Goal: Information Seeking & Learning: Learn about a topic

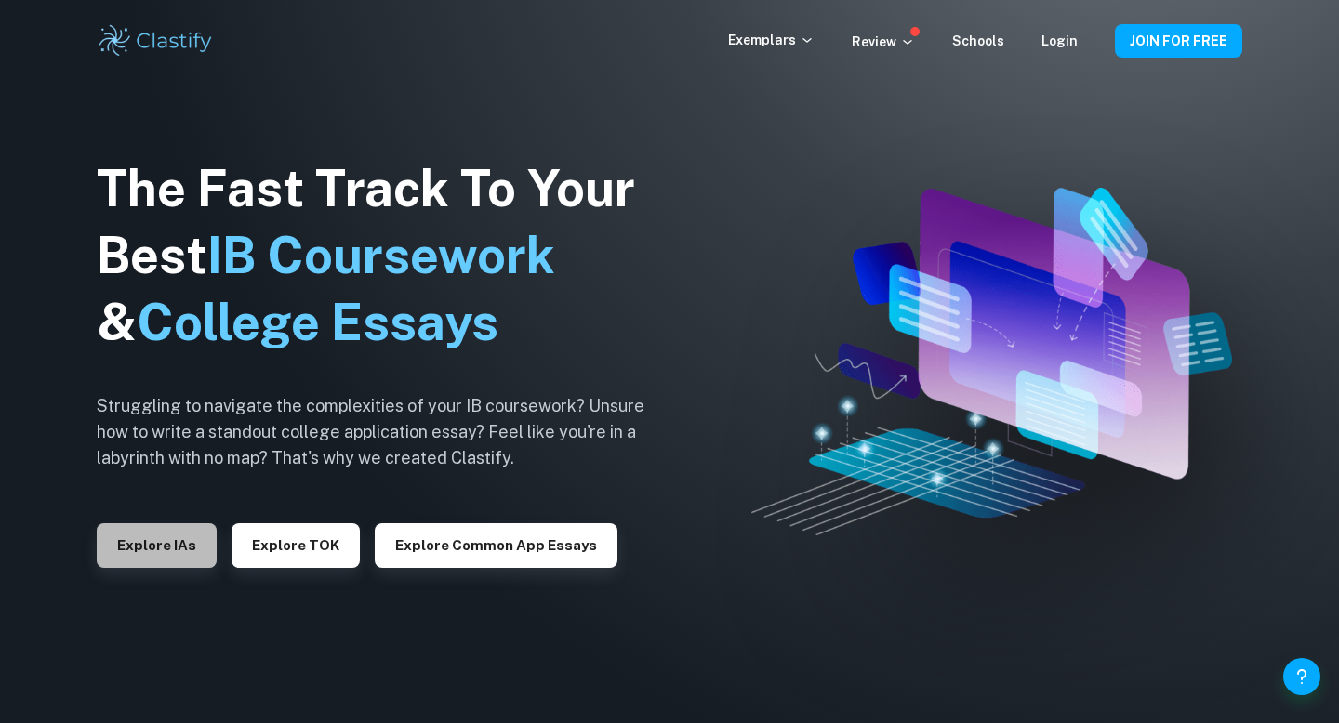
click at [169, 548] on button "Explore IAs" at bounding box center [157, 546] width 120 height 45
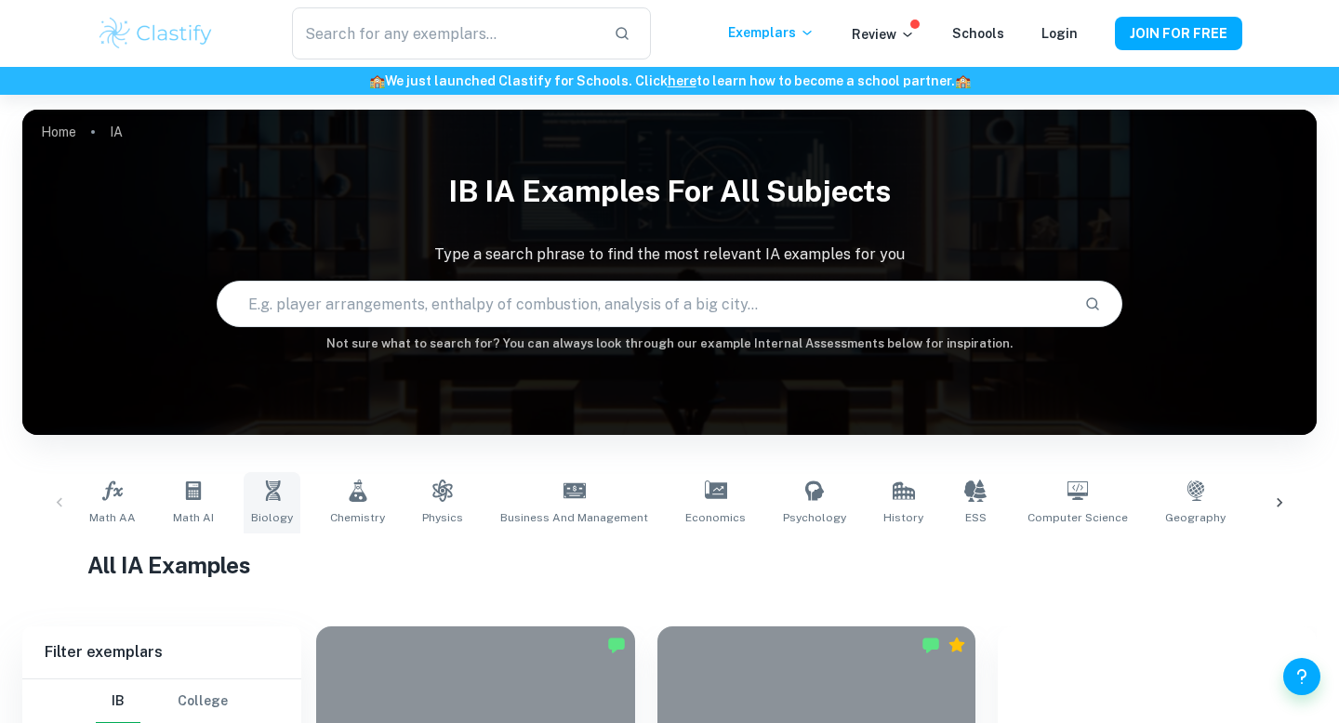
click at [288, 511] on link "Biology" at bounding box center [272, 502] width 57 height 61
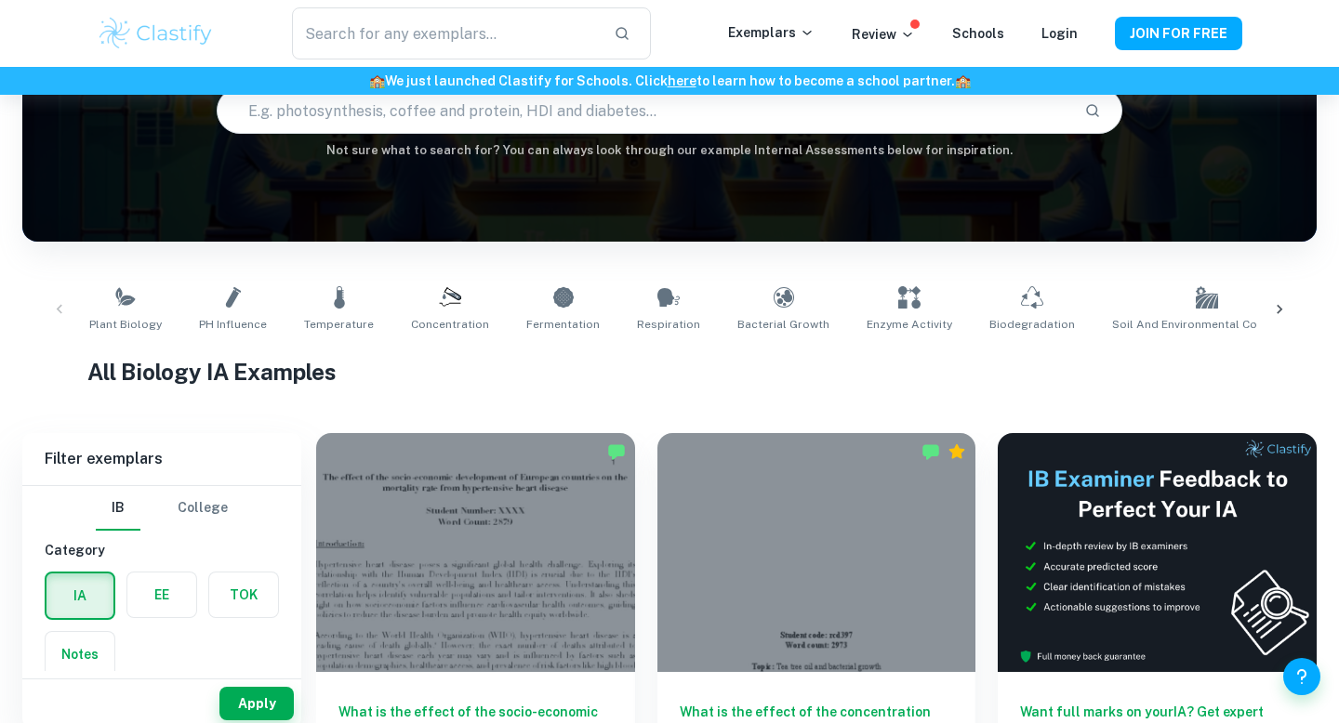
scroll to position [260, 0]
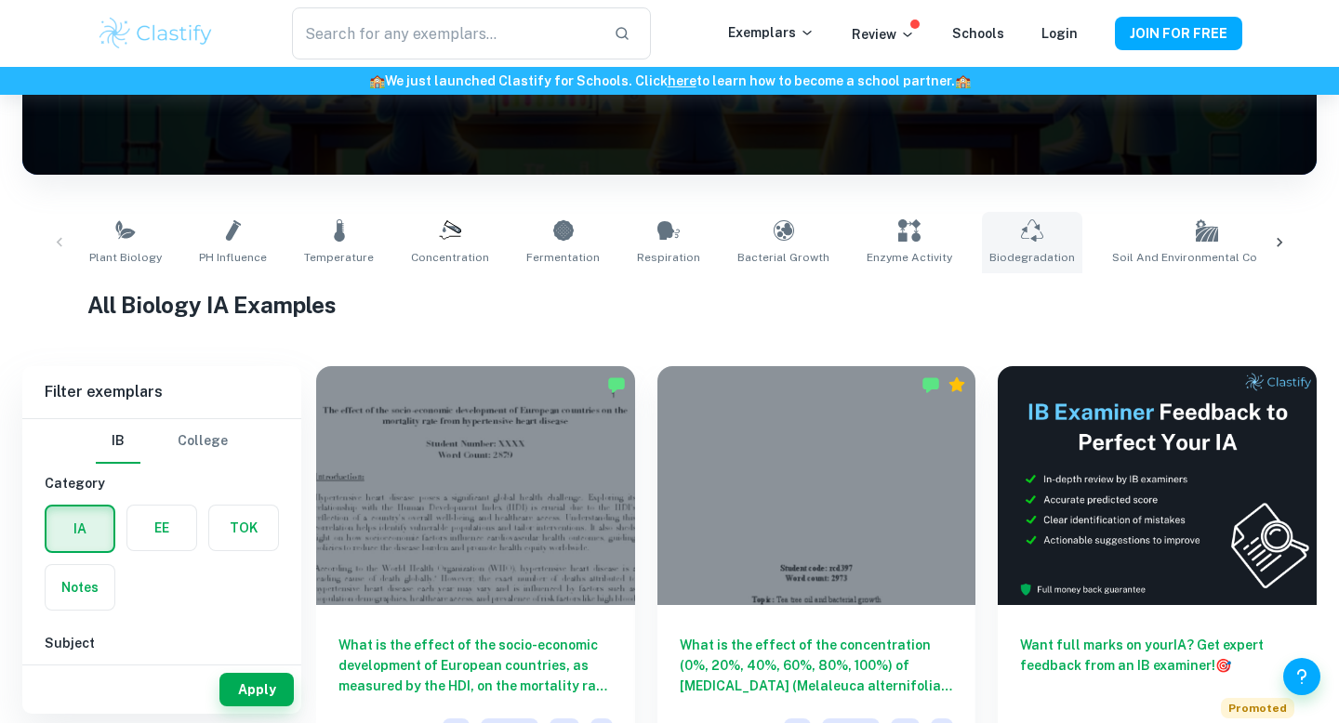
click at [1016, 225] on link "Biodegradation" at bounding box center [1032, 242] width 100 height 61
type input "Biodegradation"
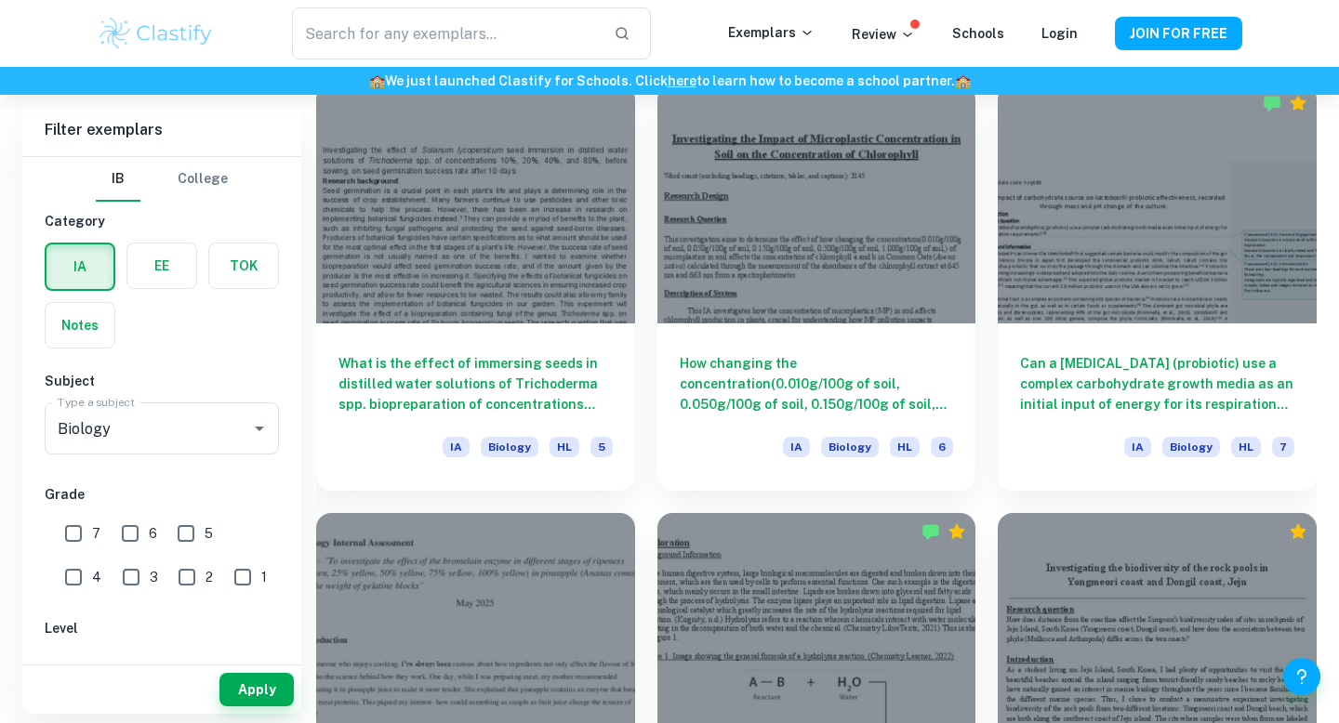
scroll to position [2258, 0]
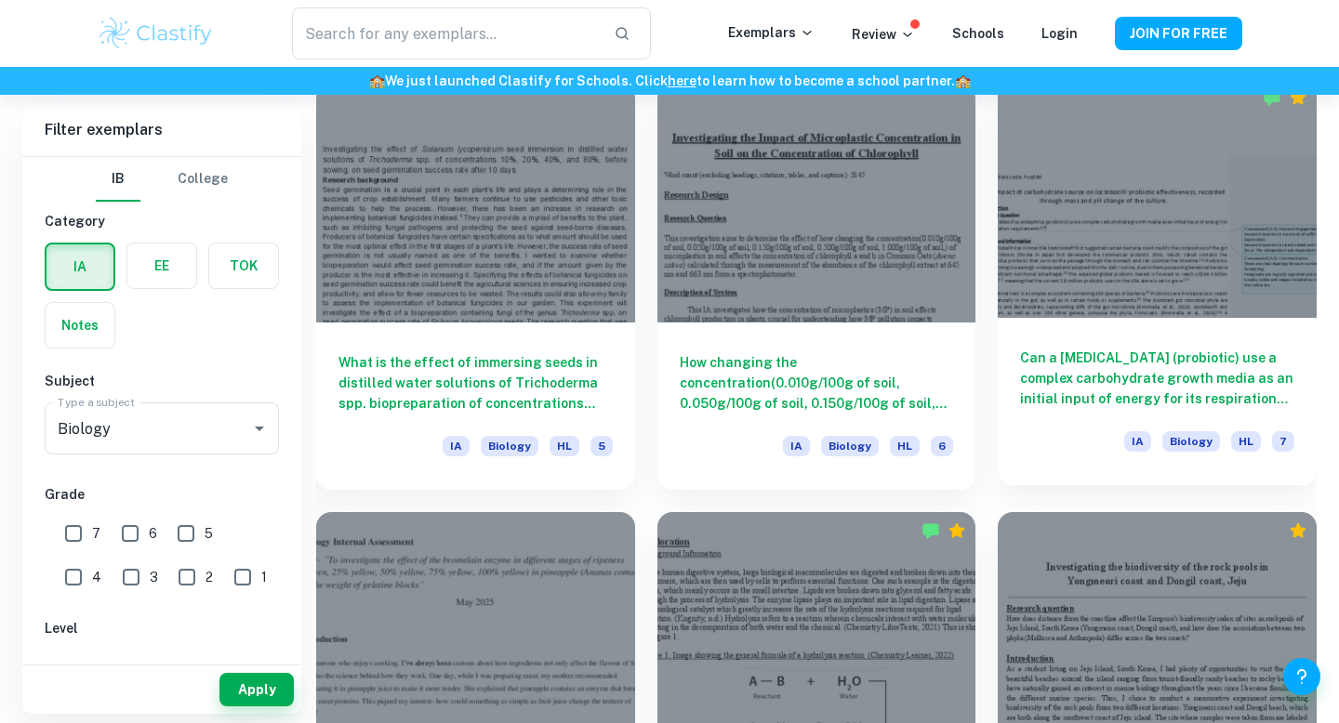
click at [1066, 418] on div "Can a lactobacillus acidophilus (probiotic) use a complex carbohydrate growth m…" at bounding box center [1157, 401] width 319 height 167
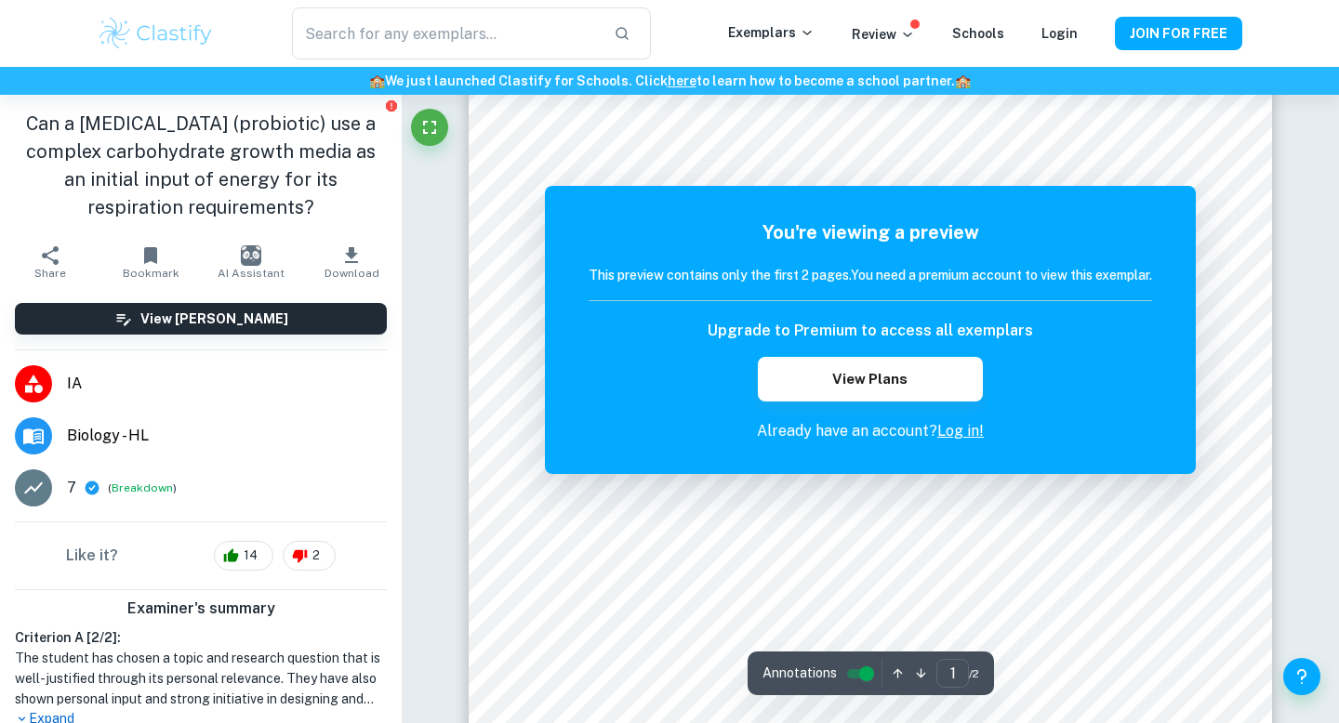
scroll to position [189, 0]
click at [1162, 228] on div "You're viewing a preview This preview contains only the first 2 pages. You need…" at bounding box center [870, 330] width 651 height 288
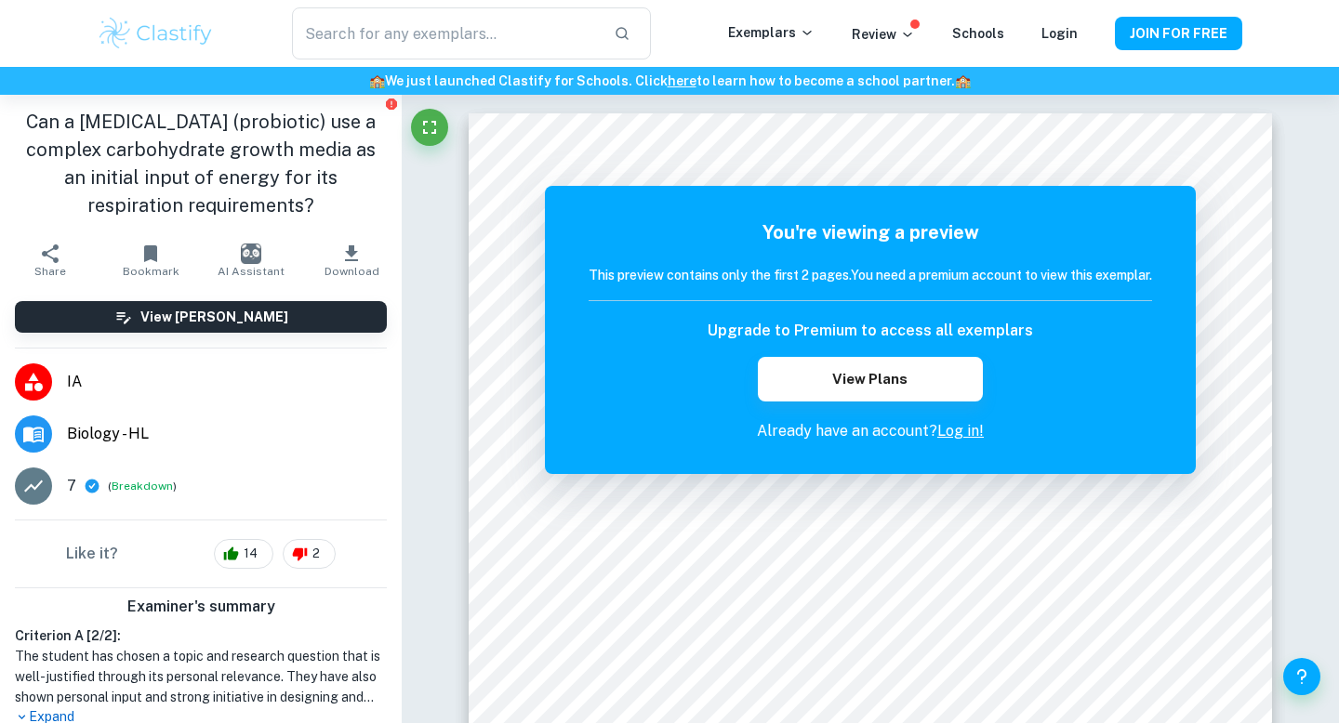
scroll to position [0, 0]
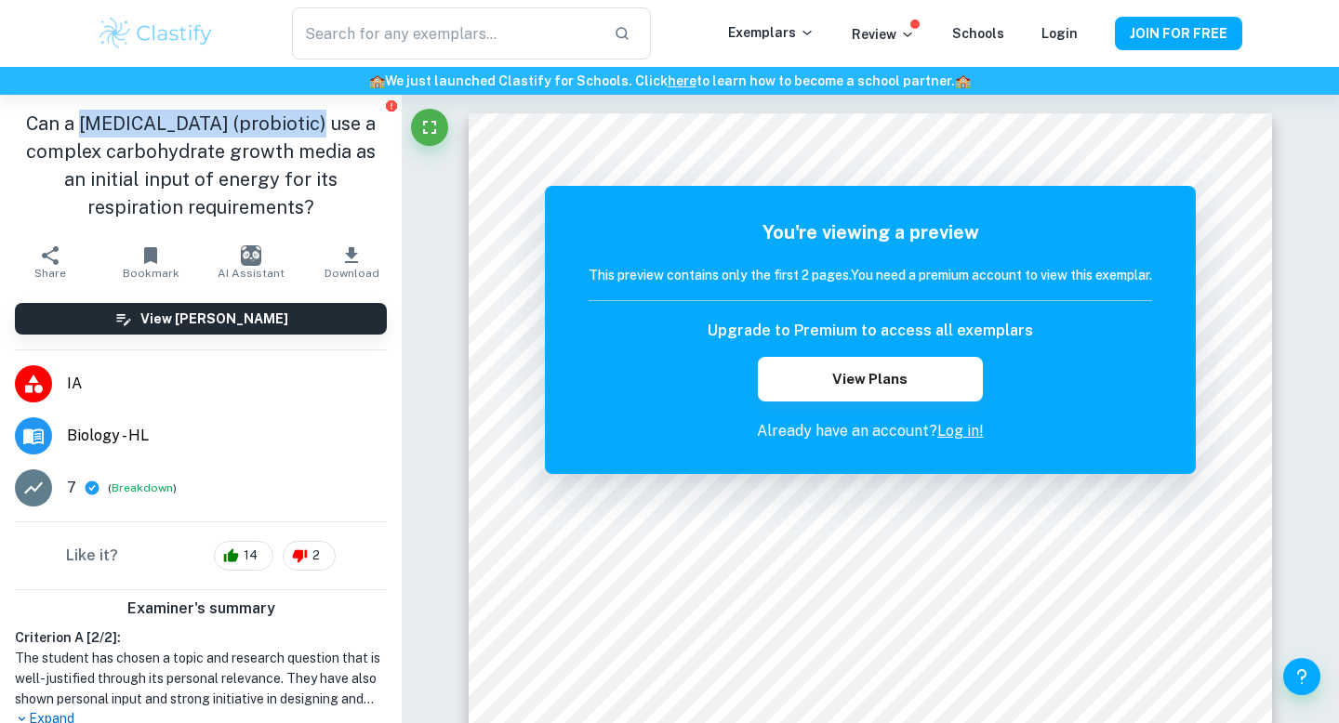
drag, startPoint x: 74, startPoint y: 126, endPoint x: 286, endPoint y: 128, distance: 212.0
click at [287, 128] on h1 "Can a [MEDICAL_DATA] (probiotic) use a complex carbohydrate growth media as an …" at bounding box center [201, 166] width 372 height 112
copy h1 "lactobacillus acidophilus"
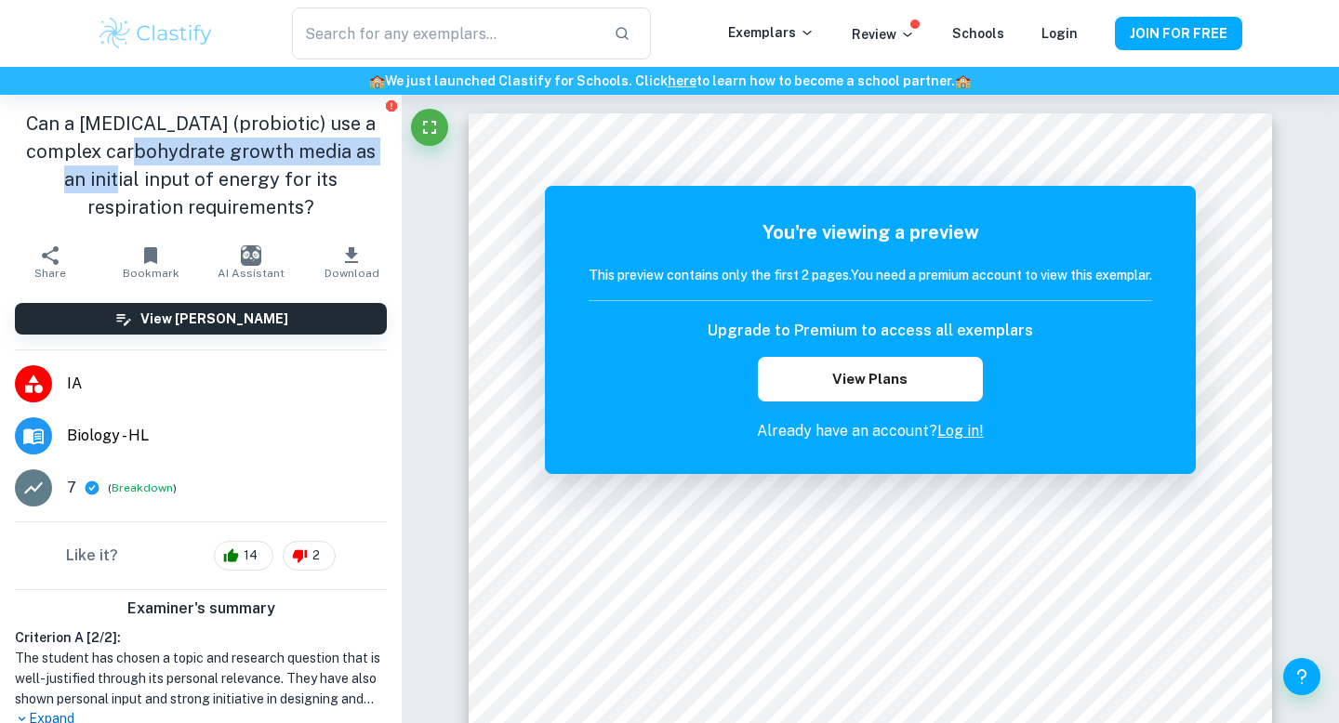
drag, startPoint x: 69, startPoint y: 152, endPoint x: 384, endPoint y: 160, distance: 315.3
click at [384, 160] on h1 "Can a [MEDICAL_DATA] (probiotic) use a complex carbohydrate growth media as an …" at bounding box center [201, 166] width 372 height 112
copy h1 "complex carbohydrate growth media"
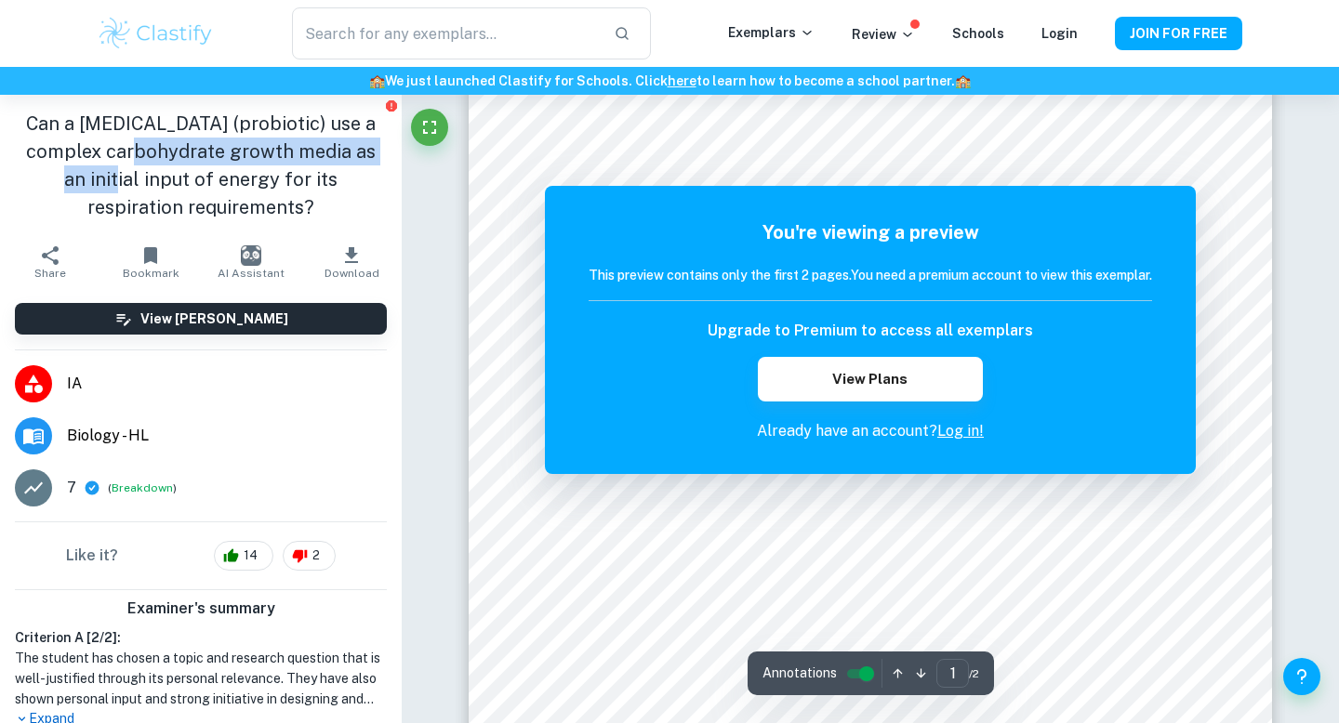
scroll to position [182, 0]
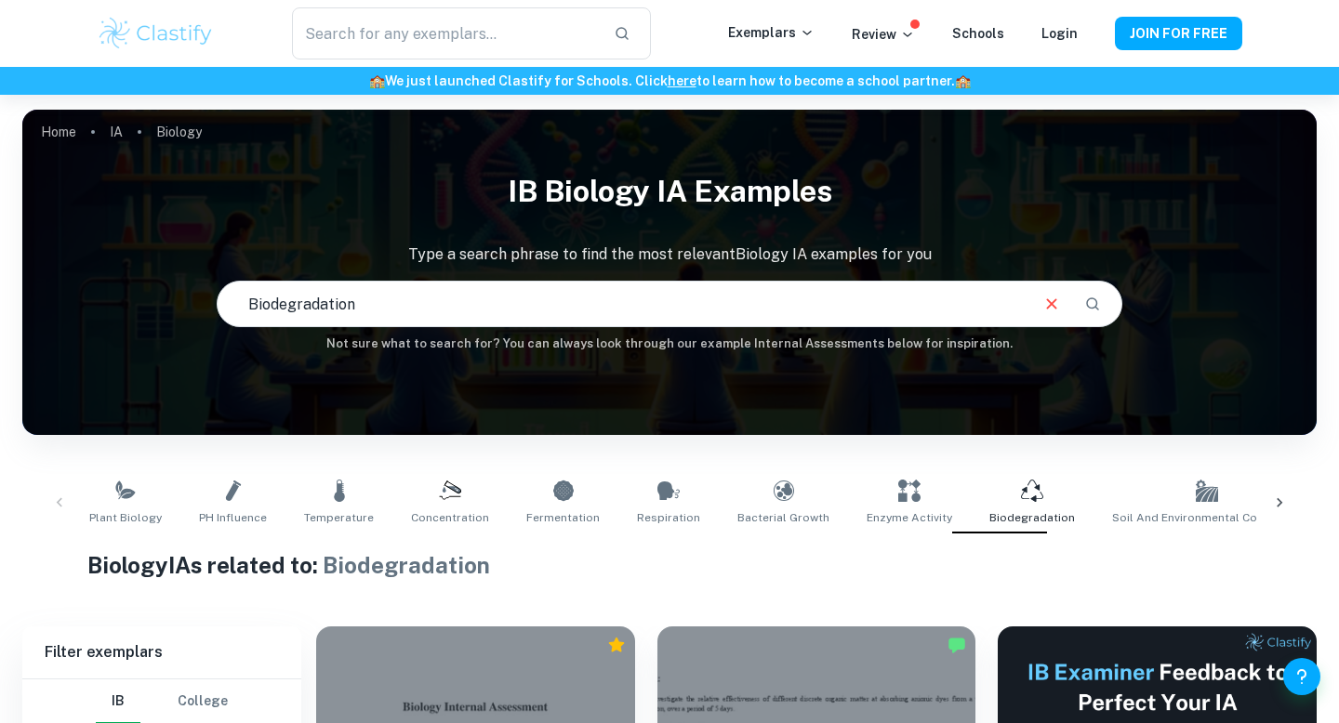
click at [573, 315] on input "Biodegradation" at bounding box center [622, 304] width 809 height 52
click at [307, 315] on input "Biodegradation" at bounding box center [622, 304] width 809 height 52
drag, startPoint x: 405, startPoint y: 310, endPoint x: 206, endPoint y: 305, distance: 199.0
click at [206, 305] on div "IB Biology IA examples Type a search phrase to find the most relevant Biology I…" at bounding box center [669, 258] width 1294 height 192
type input "probiotic"
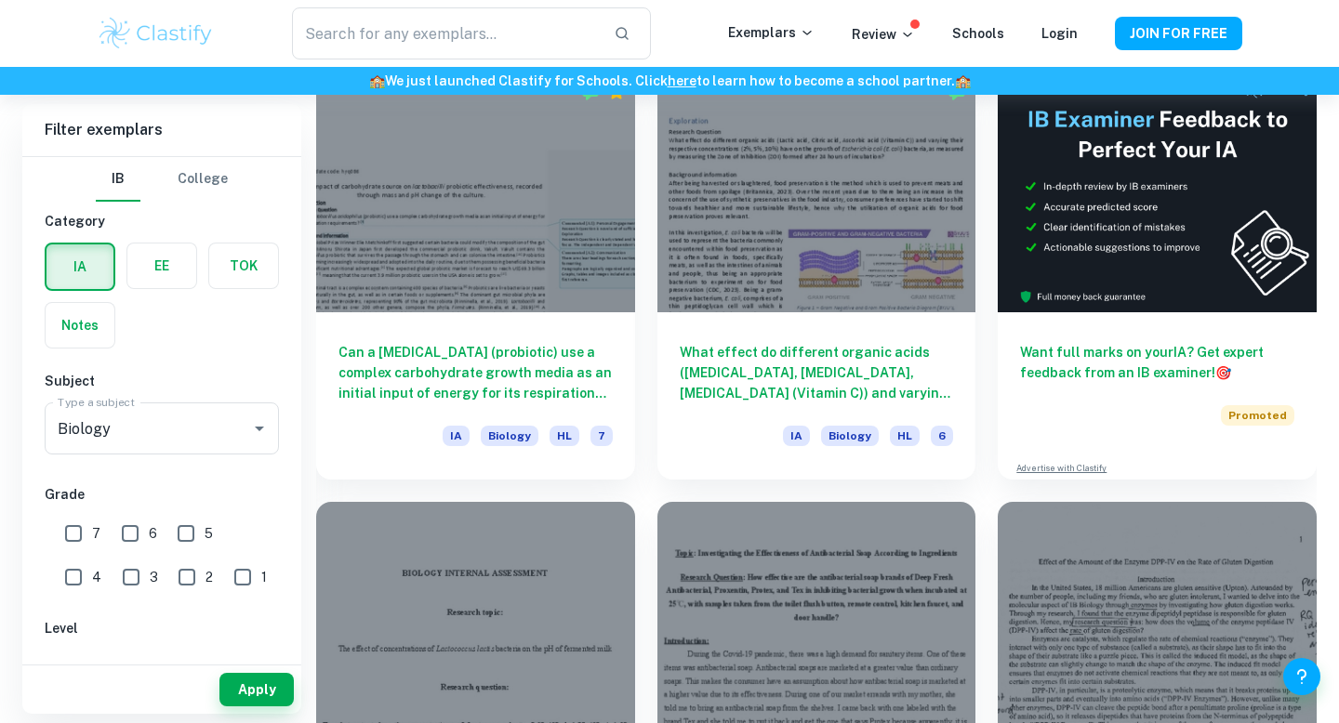
scroll to position [556, 0]
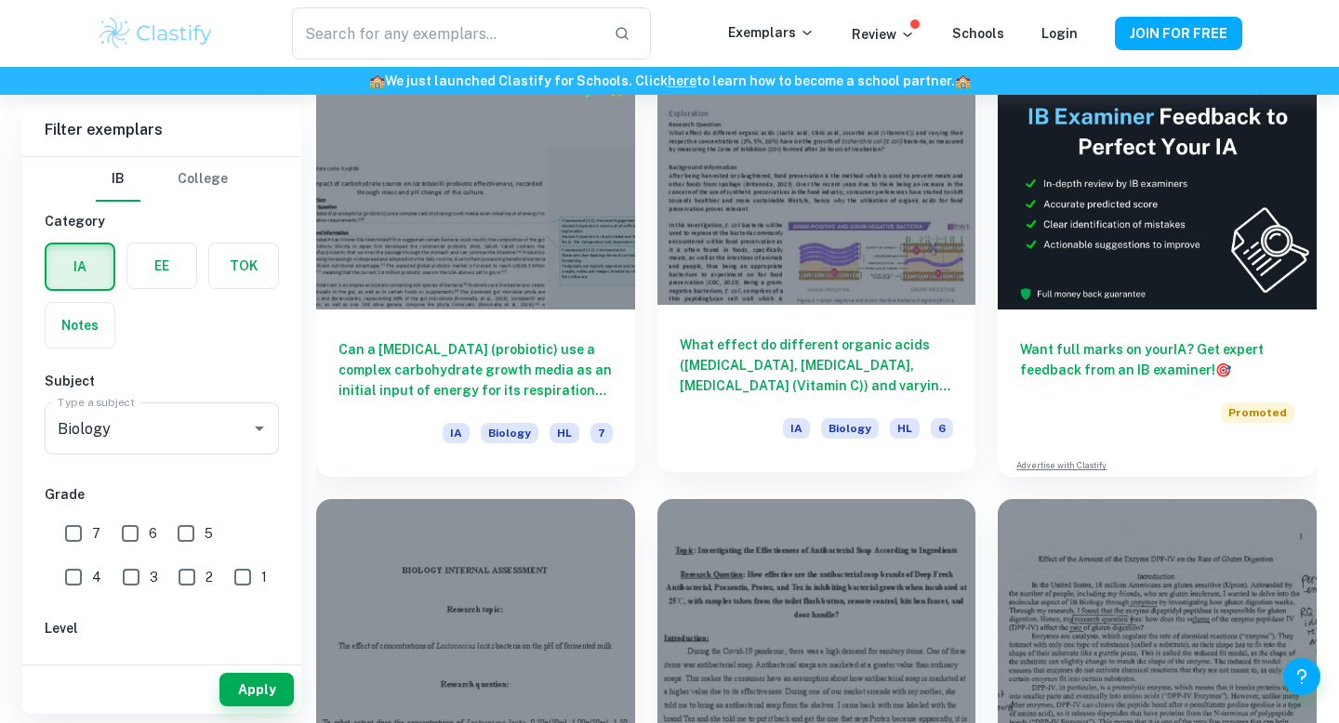
click at [736, 400] on div "What effect do different organic acids (Lactic acid, Citric acid, Ascorbic acid…" at bounding box center [816, 388] width 319 height 167
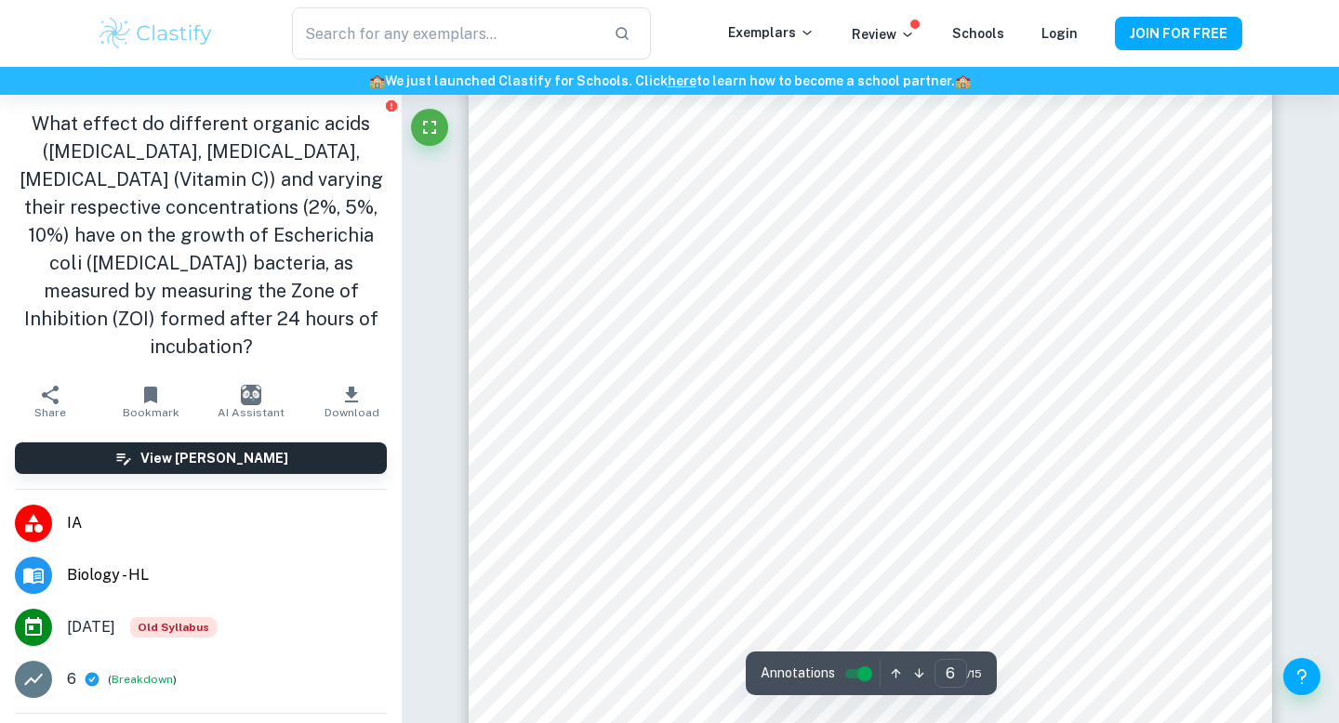
scroll to position [5814, 0]
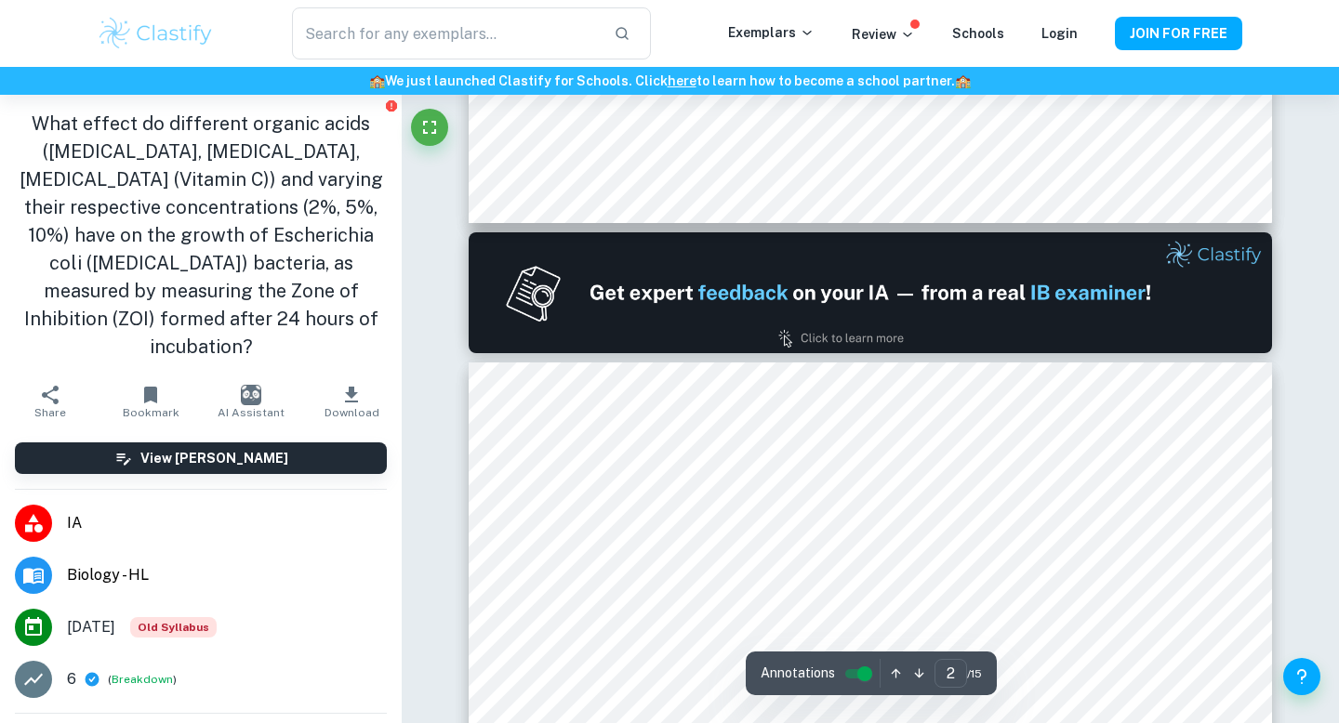
type input "1"
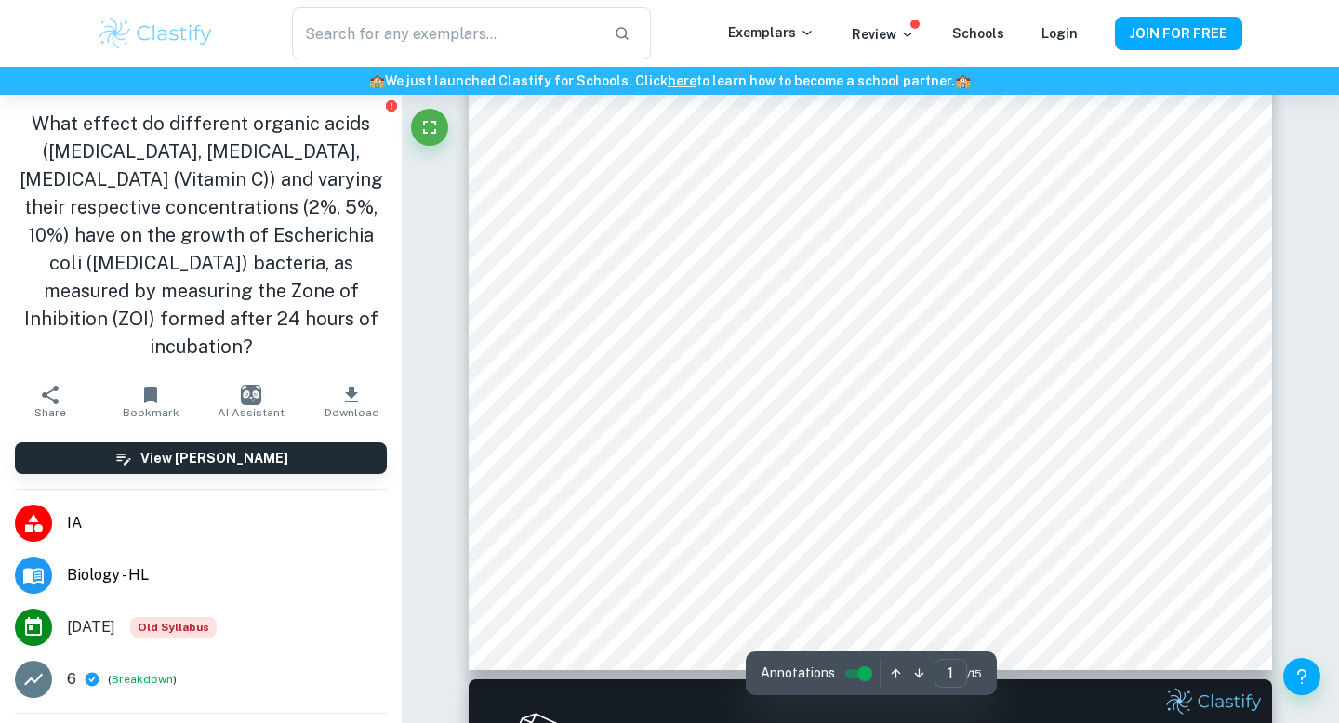
scroll to position [0, 0]
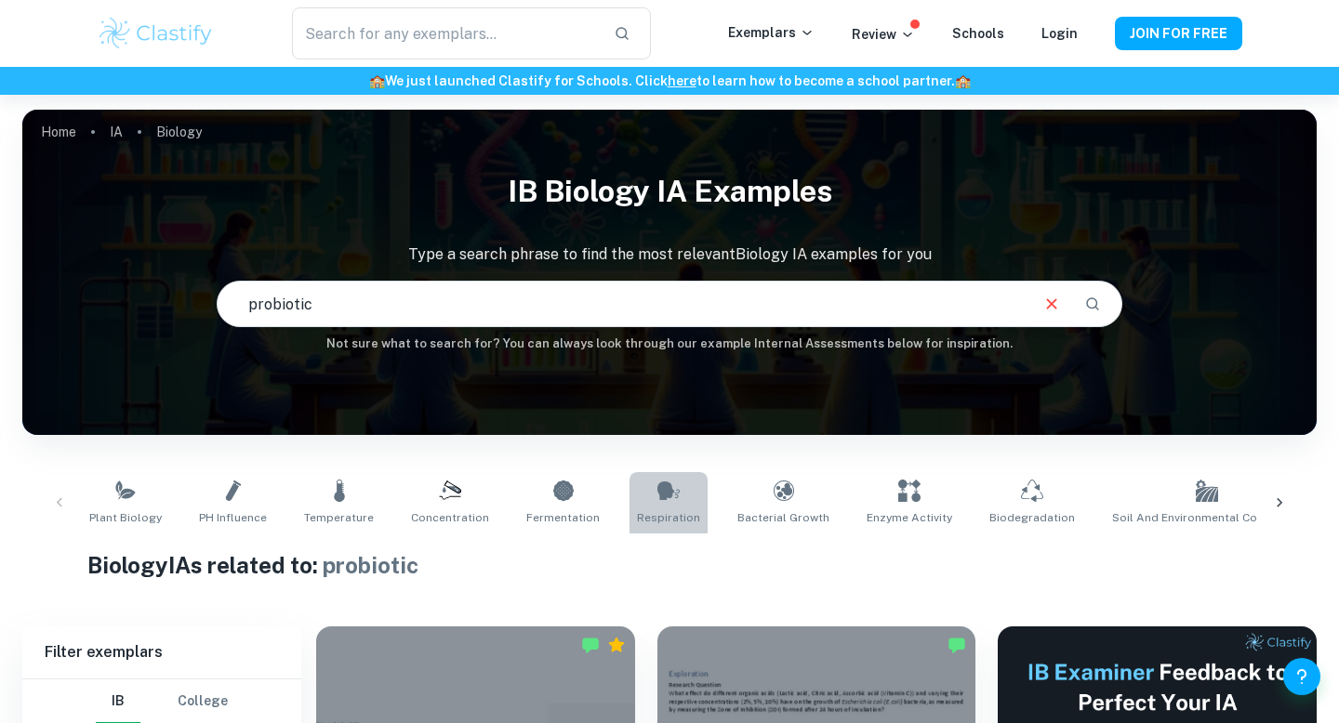
click at [671, 509] on link "Respiration" at bounding box center [669, 502] width 78 height 61
type input "Respiration"
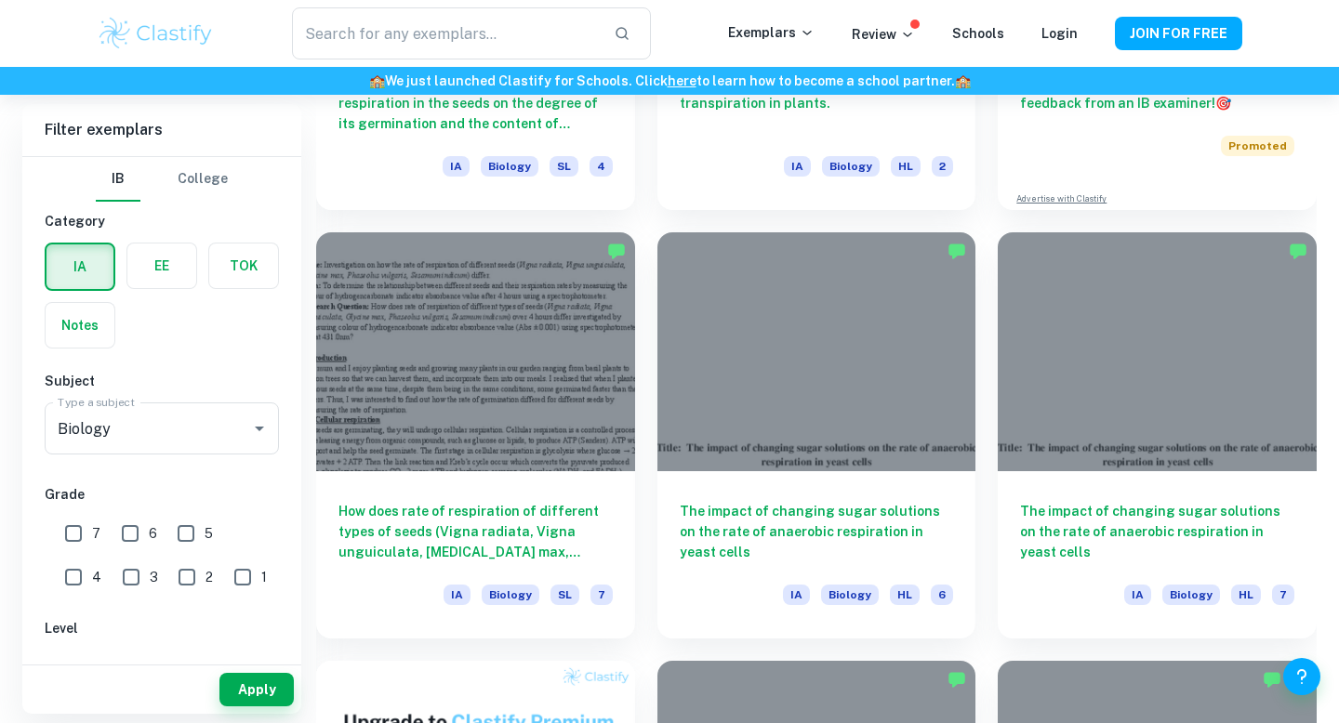
scroll to position [826, 0]
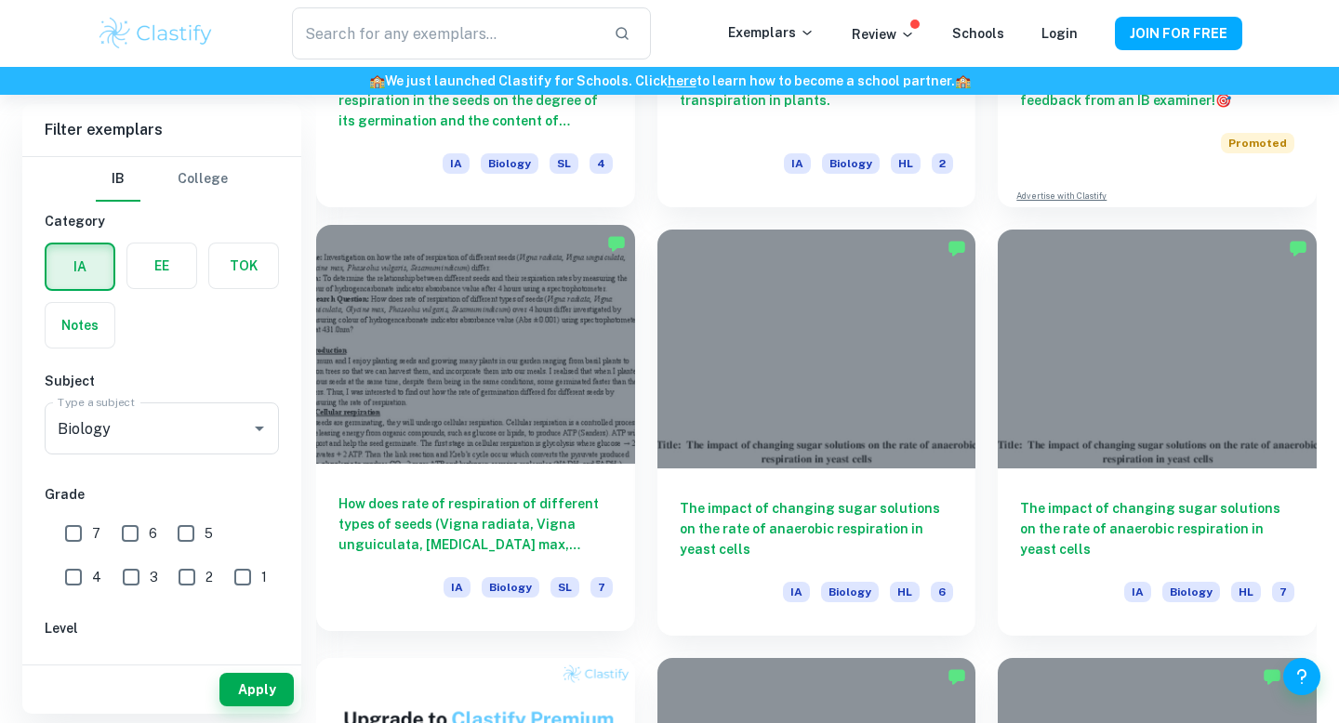
click at [604, 528] on h6 "How does rate of respiration of different types of seeds (Vigna radiata, Vigna …" at bounding box center [475, 524] width 274 height 61
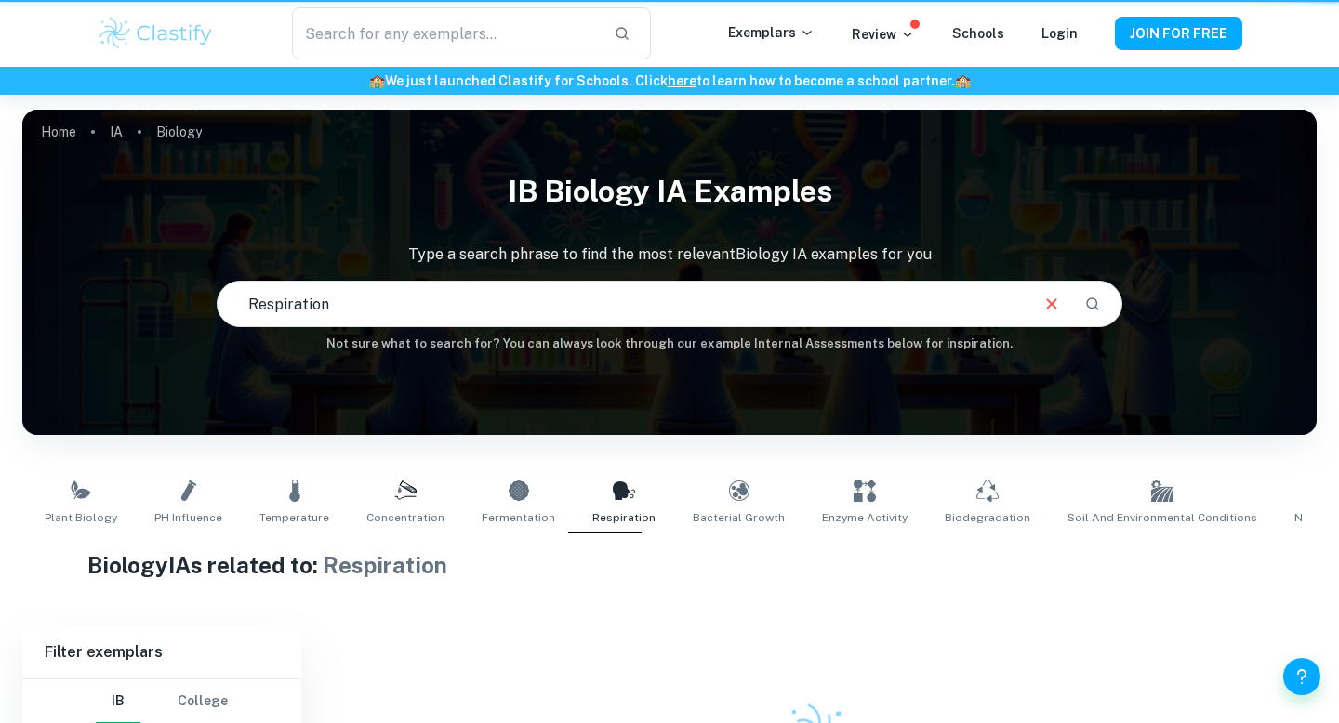
scroll to position [182, 0]
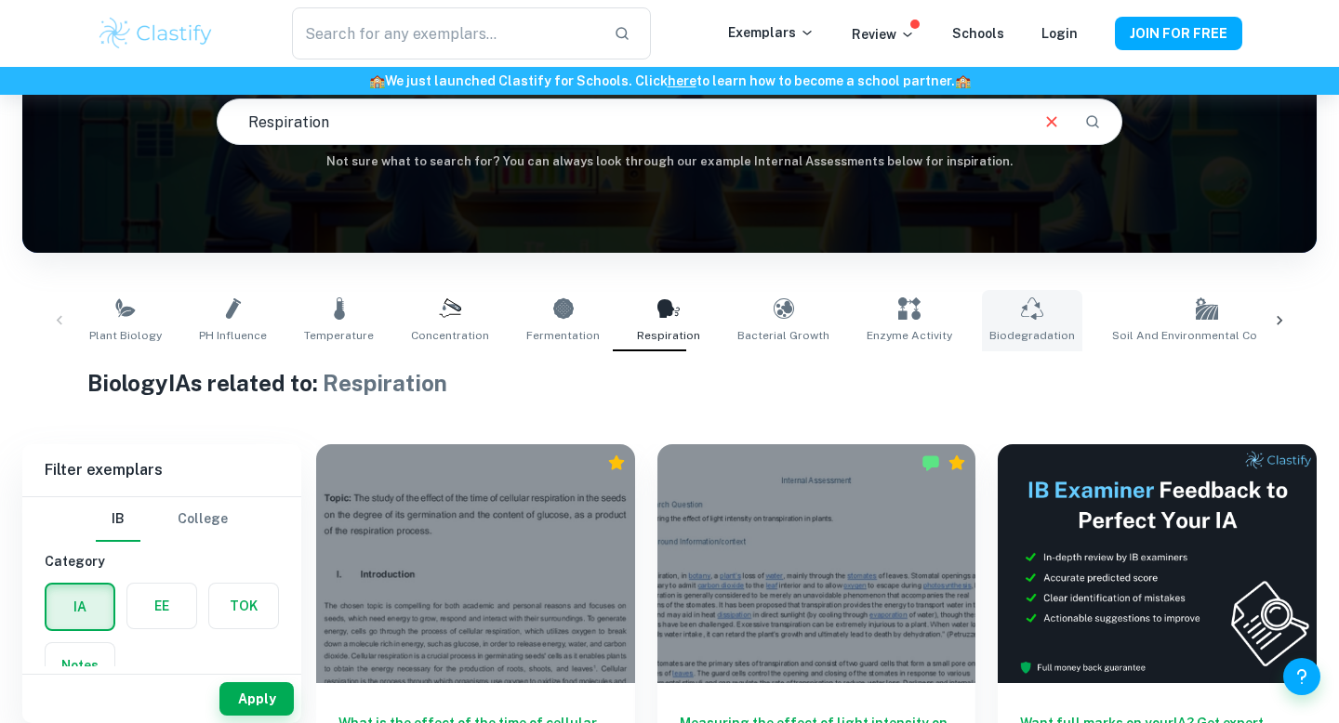
click at [985, 312] on link "Biodegradation" at bounding box center [1032, 320] width 100 height 61
type input "Biodegradation"
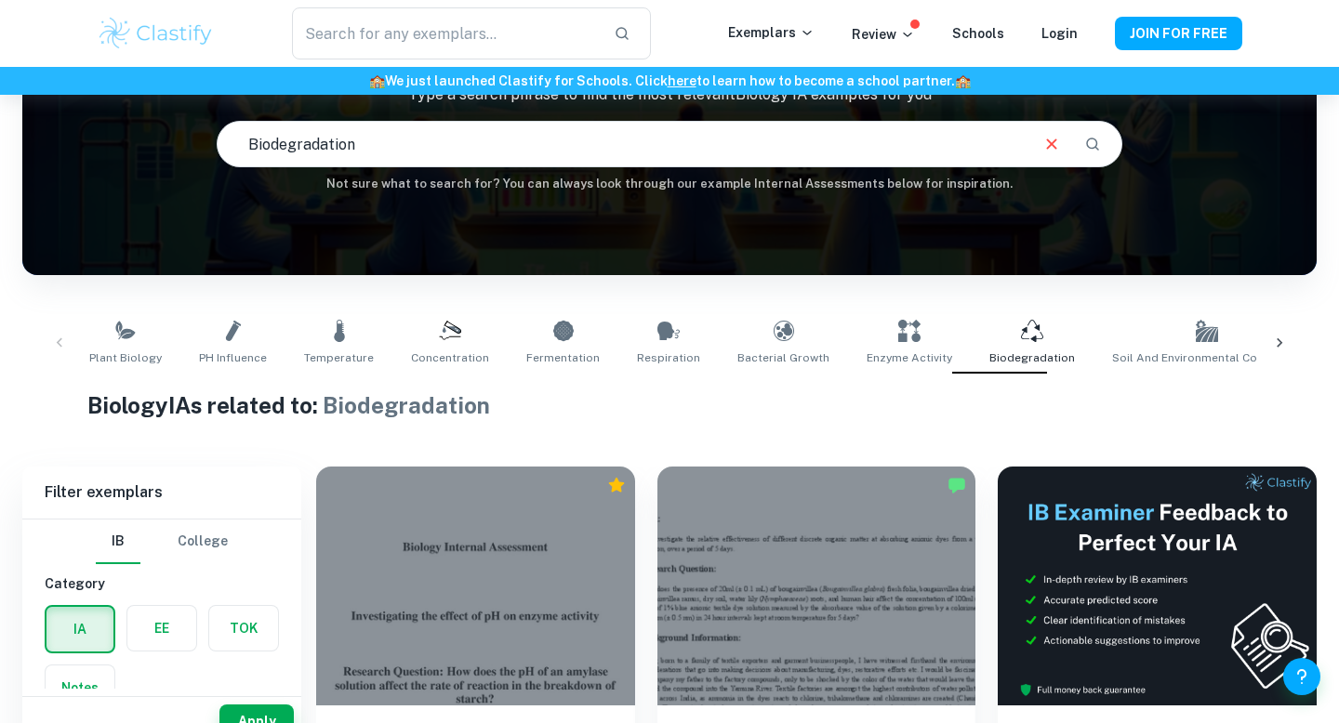
scroll to position [196, 0]
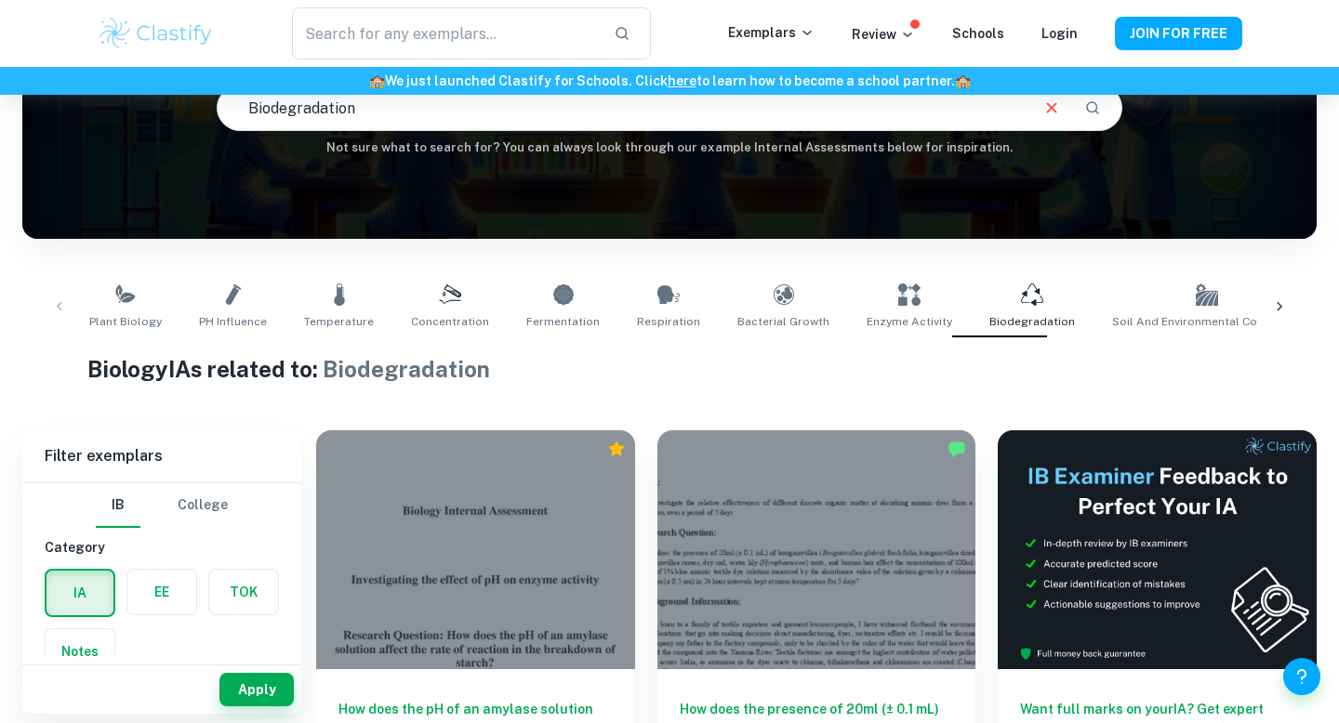
click at [1280, 307] on icon at bounding box center [1280, 306] width 6 height 9
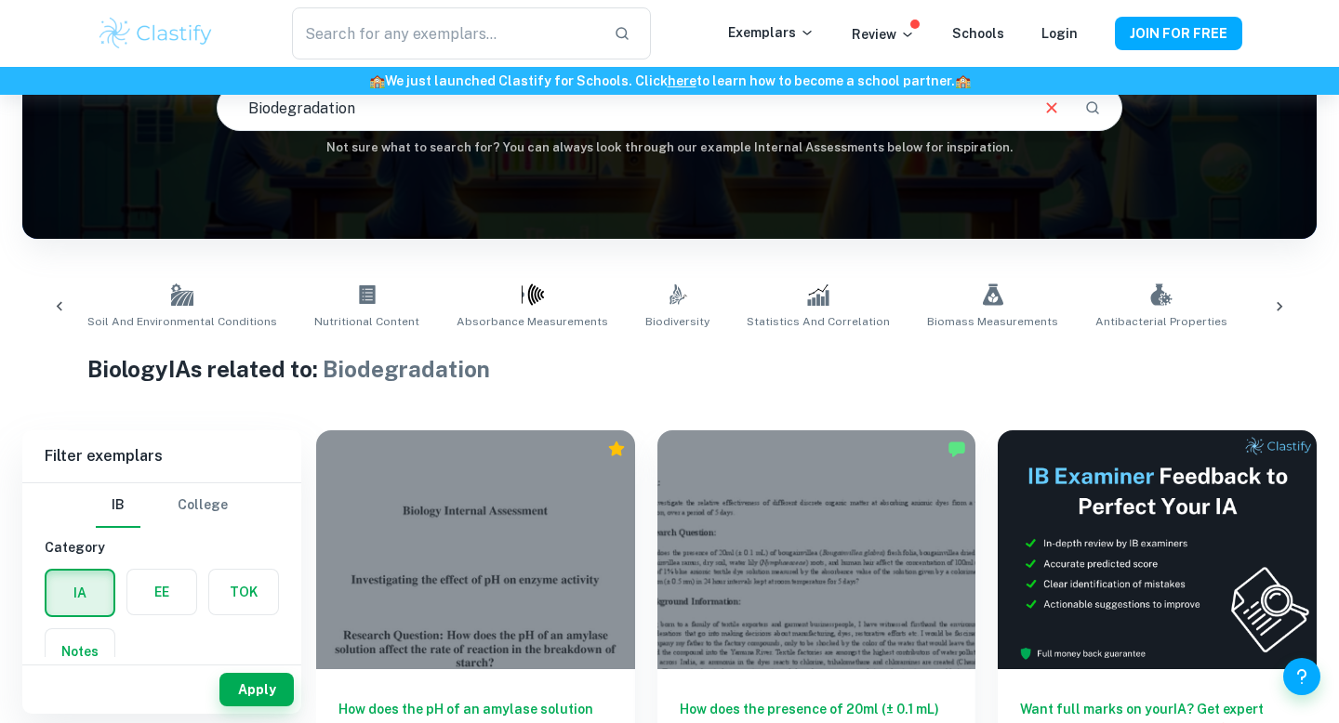
scroll to position [0, 1095]
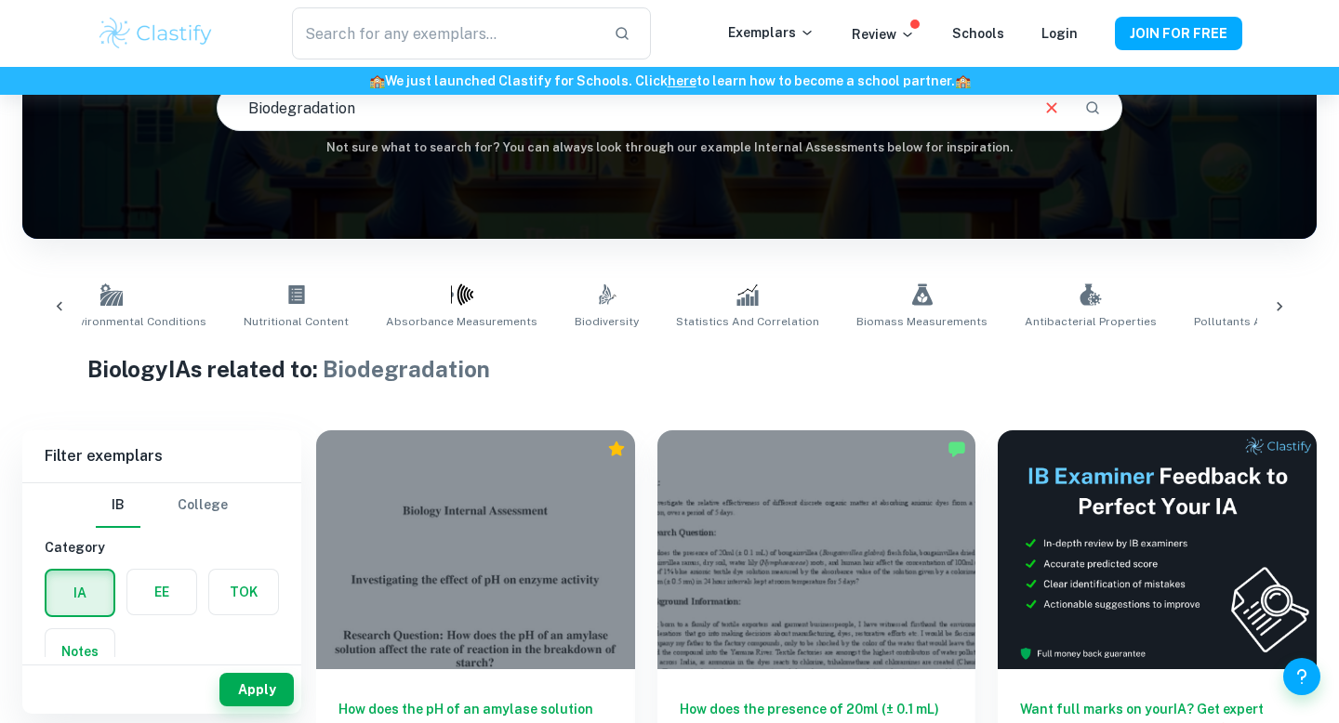
click at [1280, 300] on icon at bounding box center [1279, 307] width 19 height 19
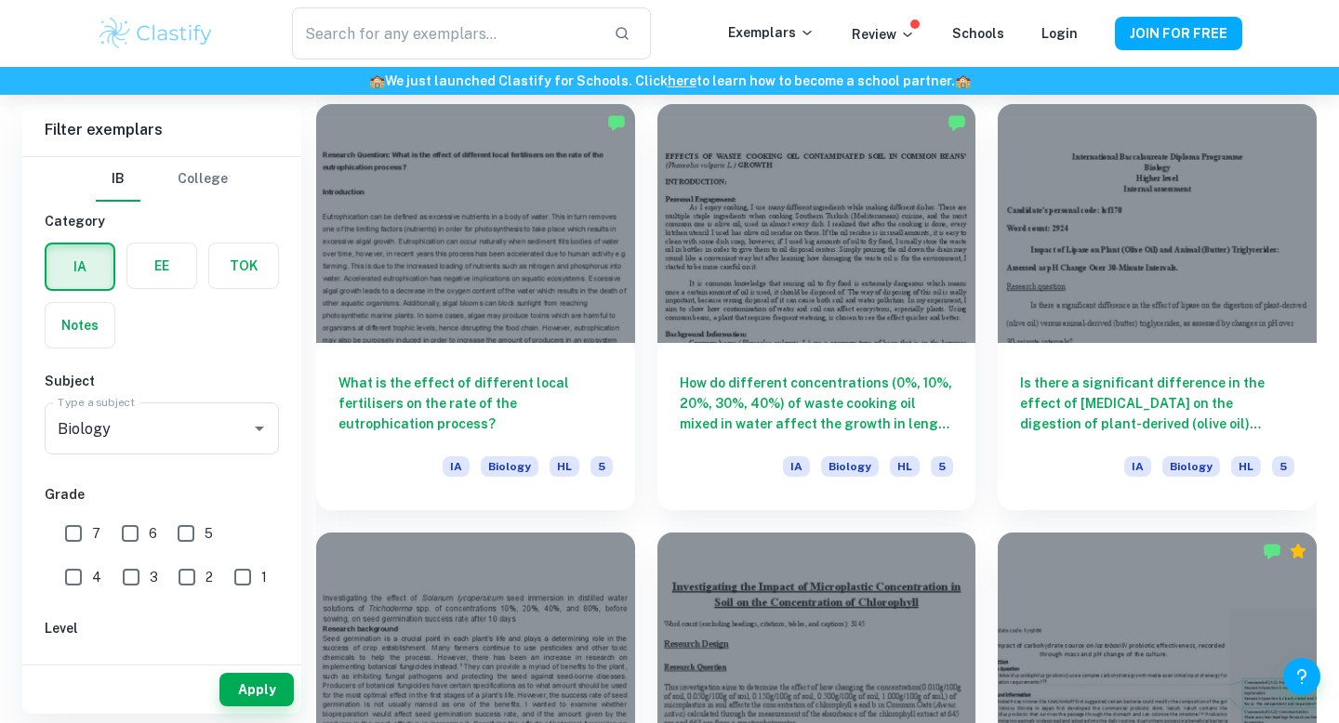
scroll to position [1816, 0]
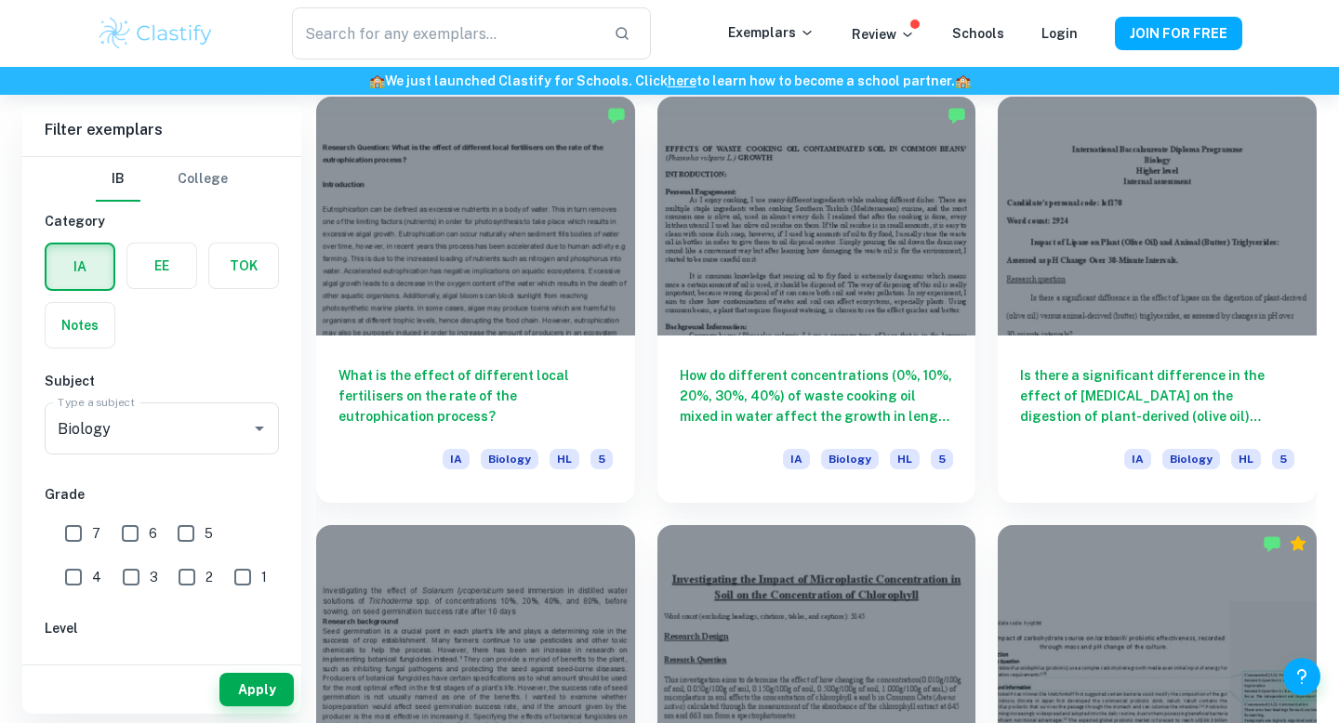
click at [646, 365] on div "How do different concentrations (0%, 10%, 20%, 30%, 40%) of waste cooking oil m…" at bounding box center [805, 288] width 341 height 429
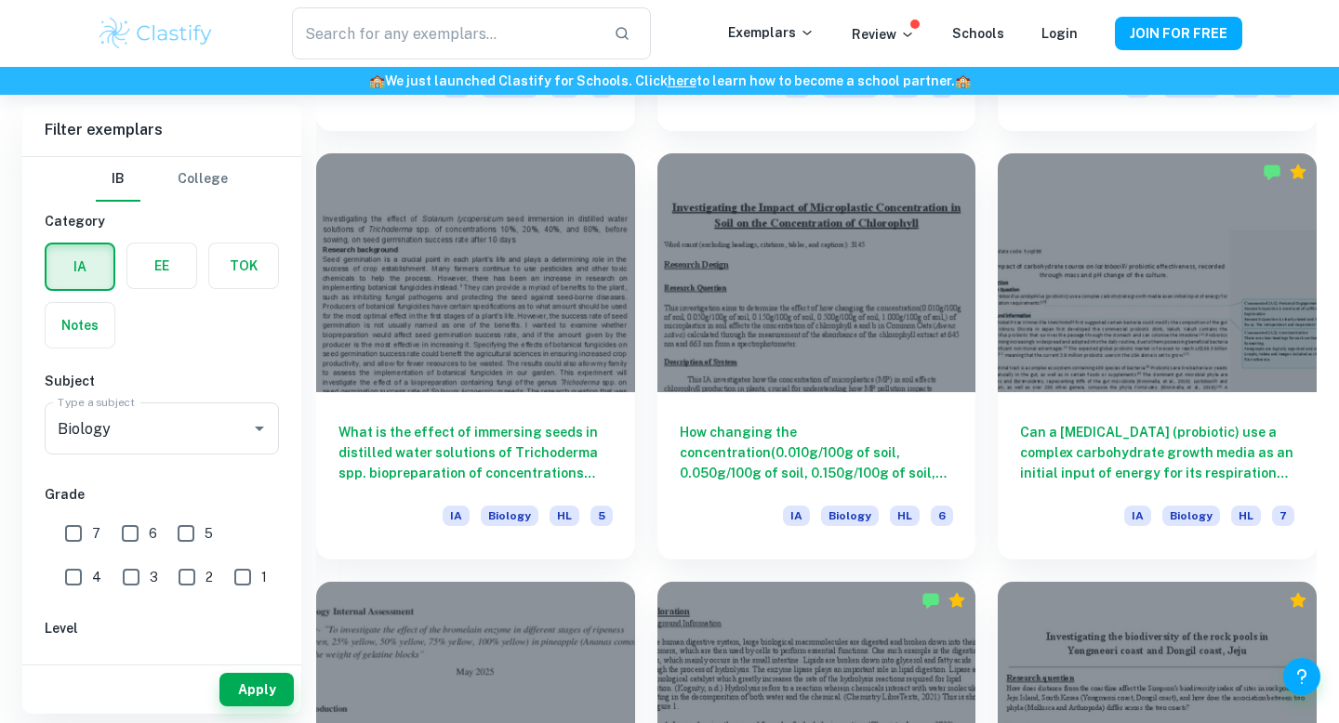
scroll to position [2196, 0]
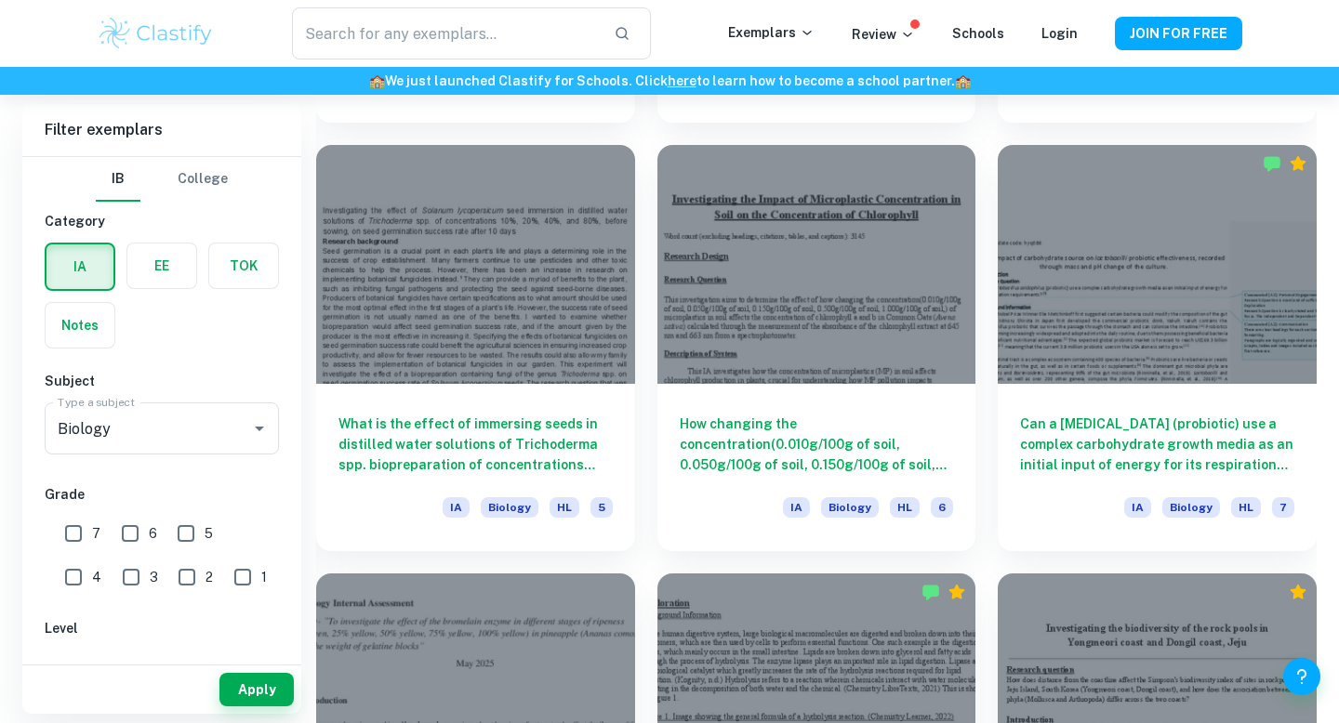
click at [643, 362] on div "How changing the concentration(0.010g/100g of soil, 0.050g/100g of soil, 0.150g…" at bounding box center [805, 337] width 341 height 429
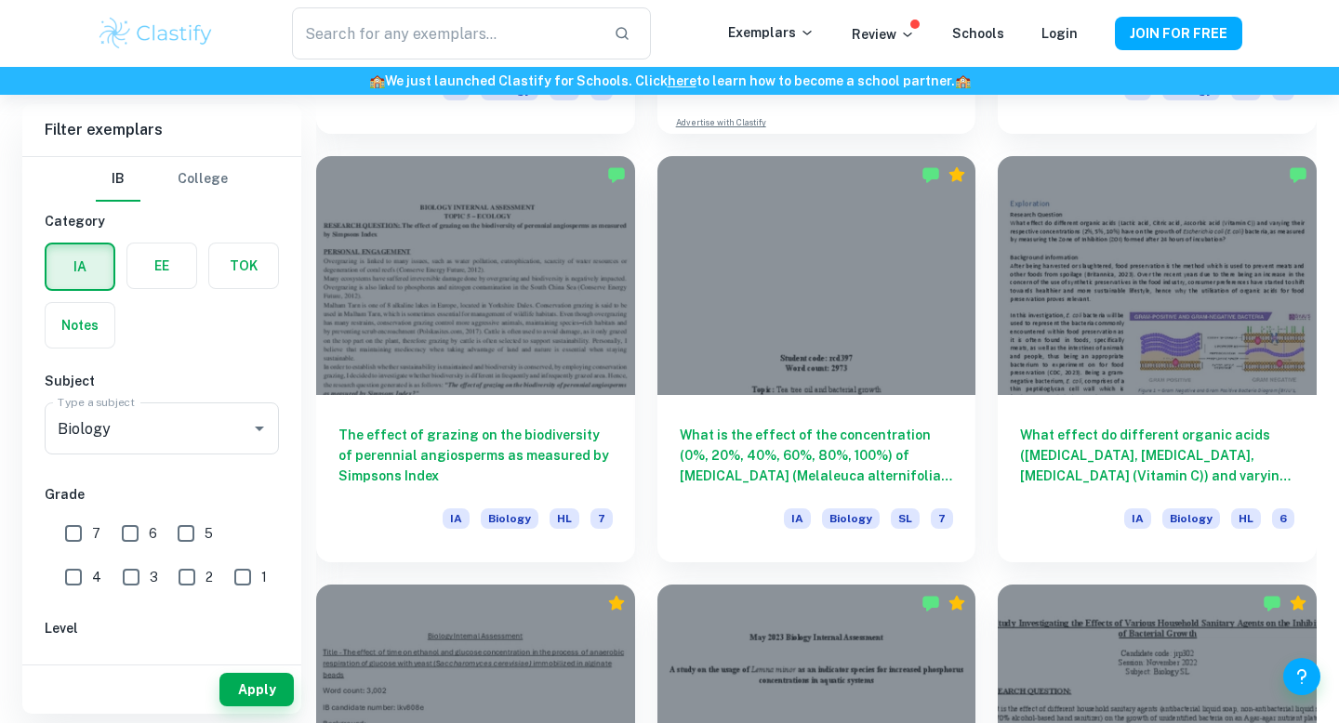
scroll to position [3901, 0]
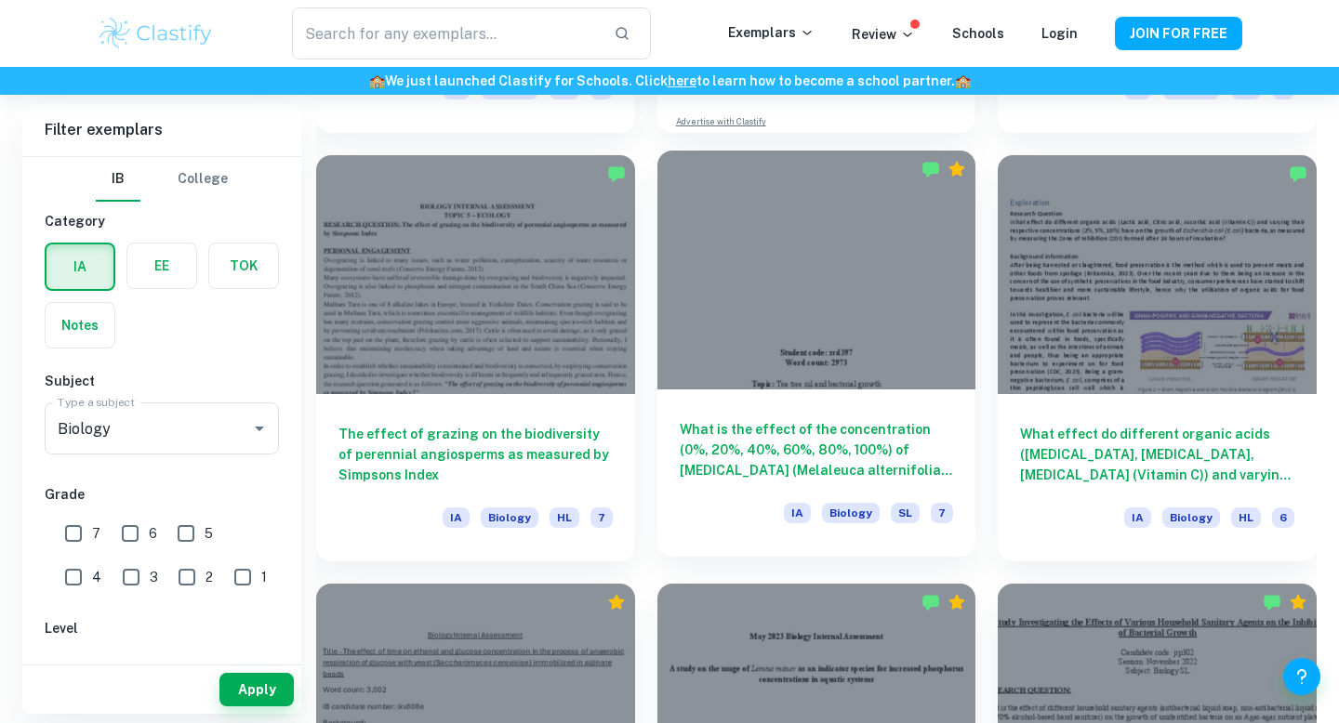
click at [837, 363] on div at bounding box center [816, 270] width 319 height 239
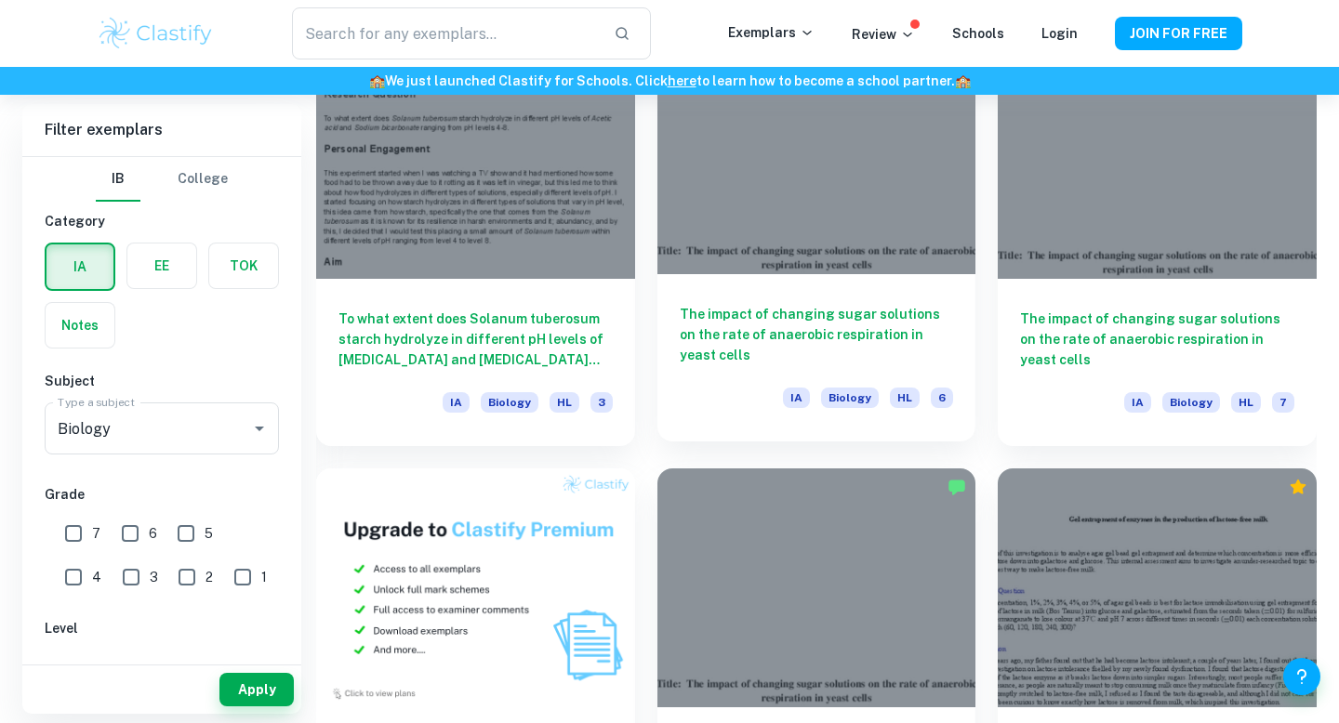
scroll to position [7872, 0]
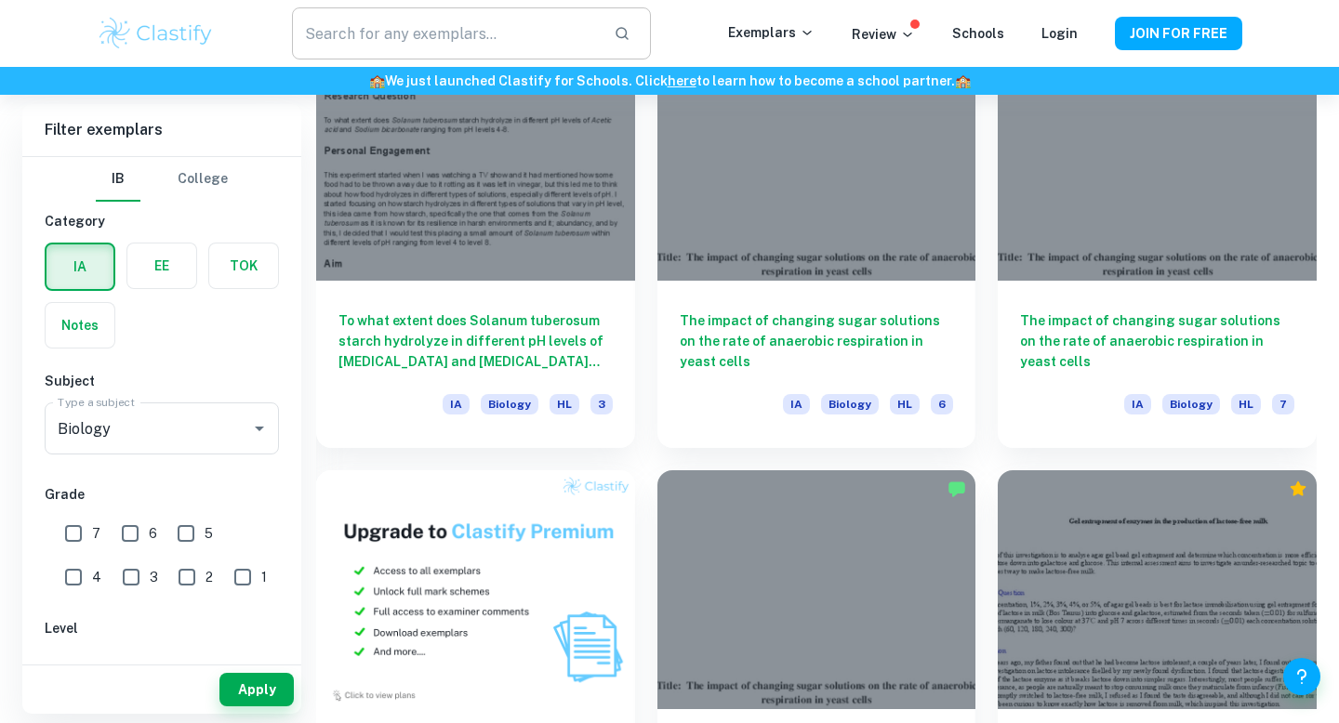
click at [484, 24] on input "text" at bounding box center [445, 33] width 307 height 52
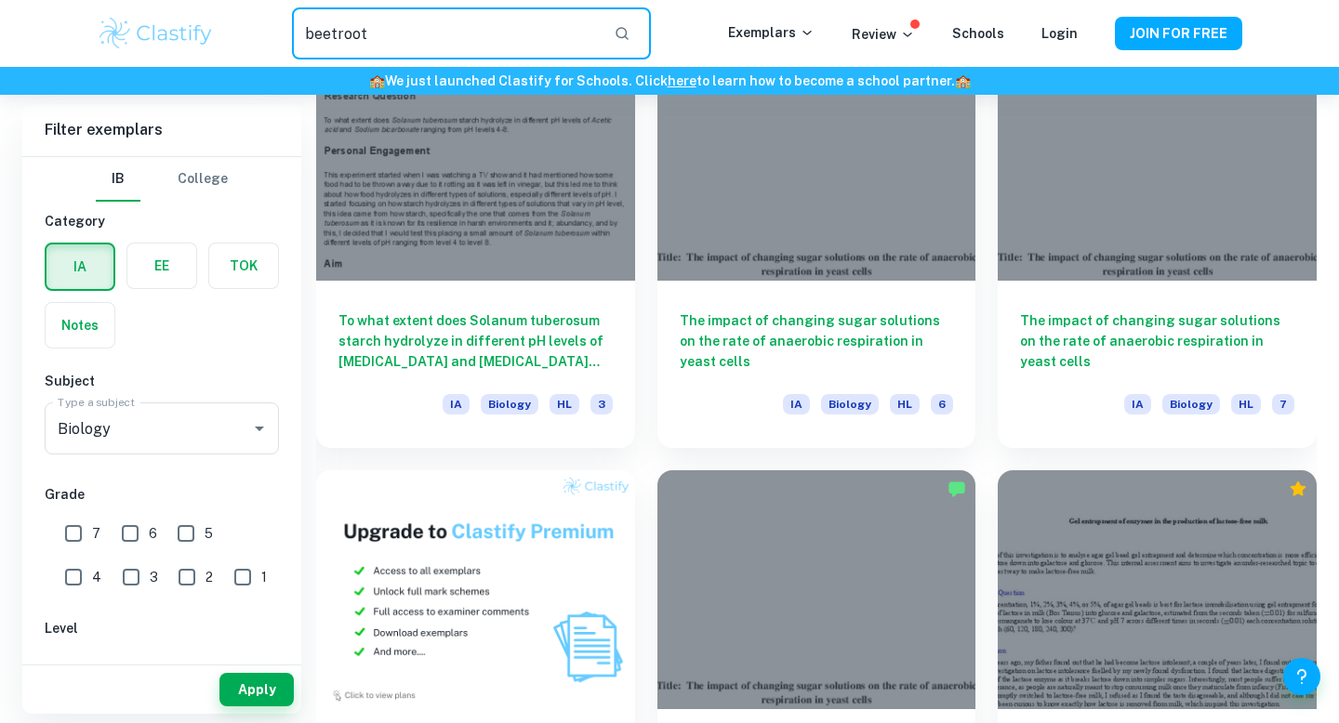
type input "beetroot"
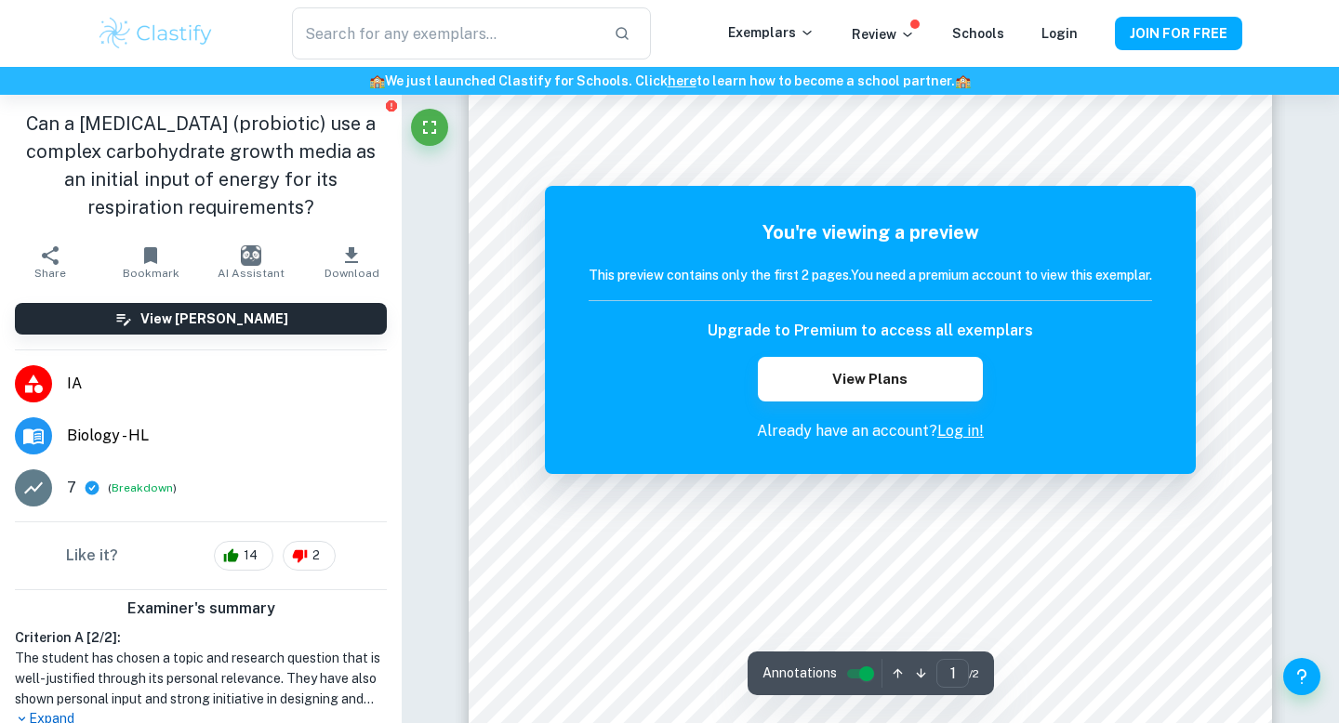
scroll to position [95, 0]
